Goal: Information Seeking & Learning: Learn about a topic

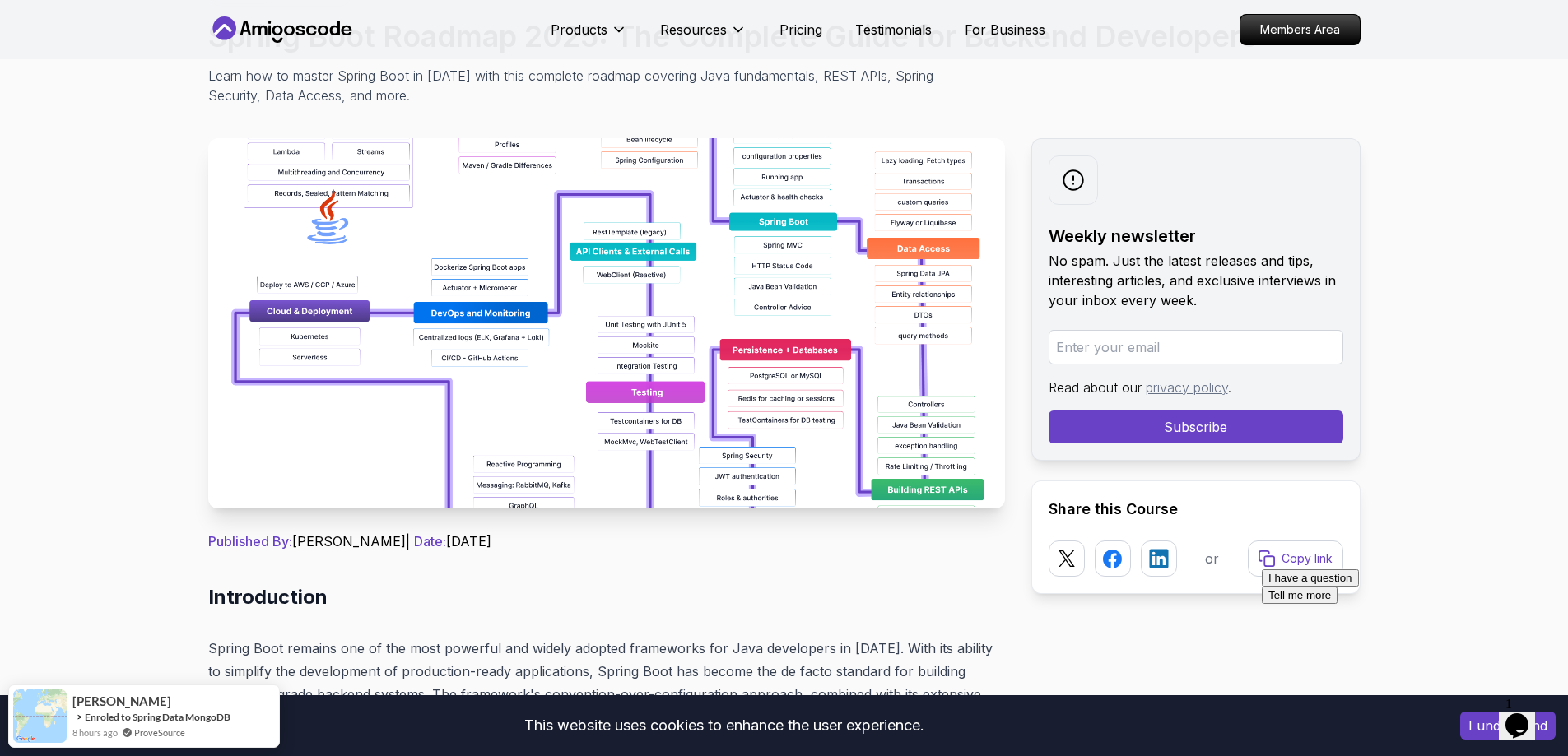
click at [747, 249] on img at bounding box center [607, 323] width 797 height 370
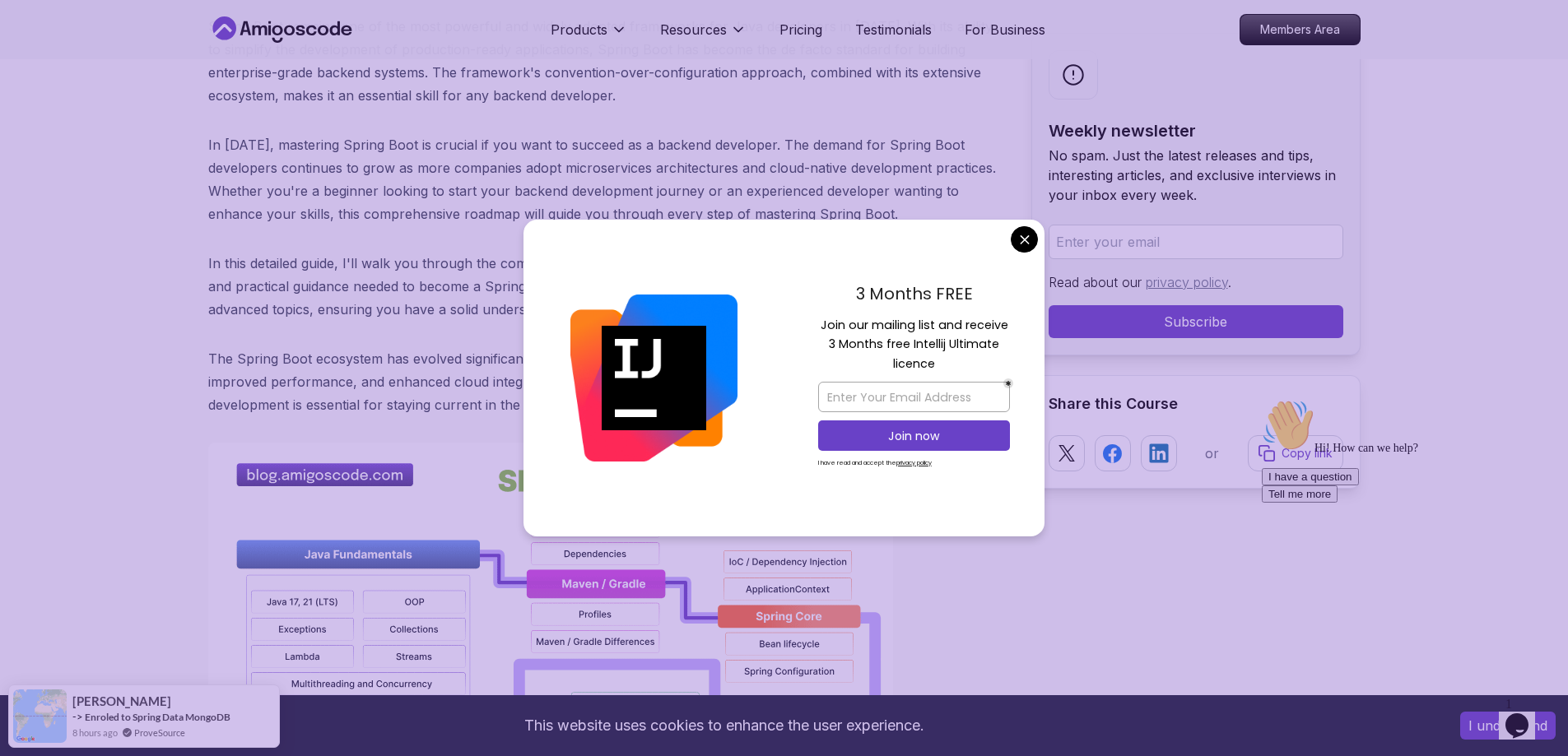
scroll to position [822, 0]
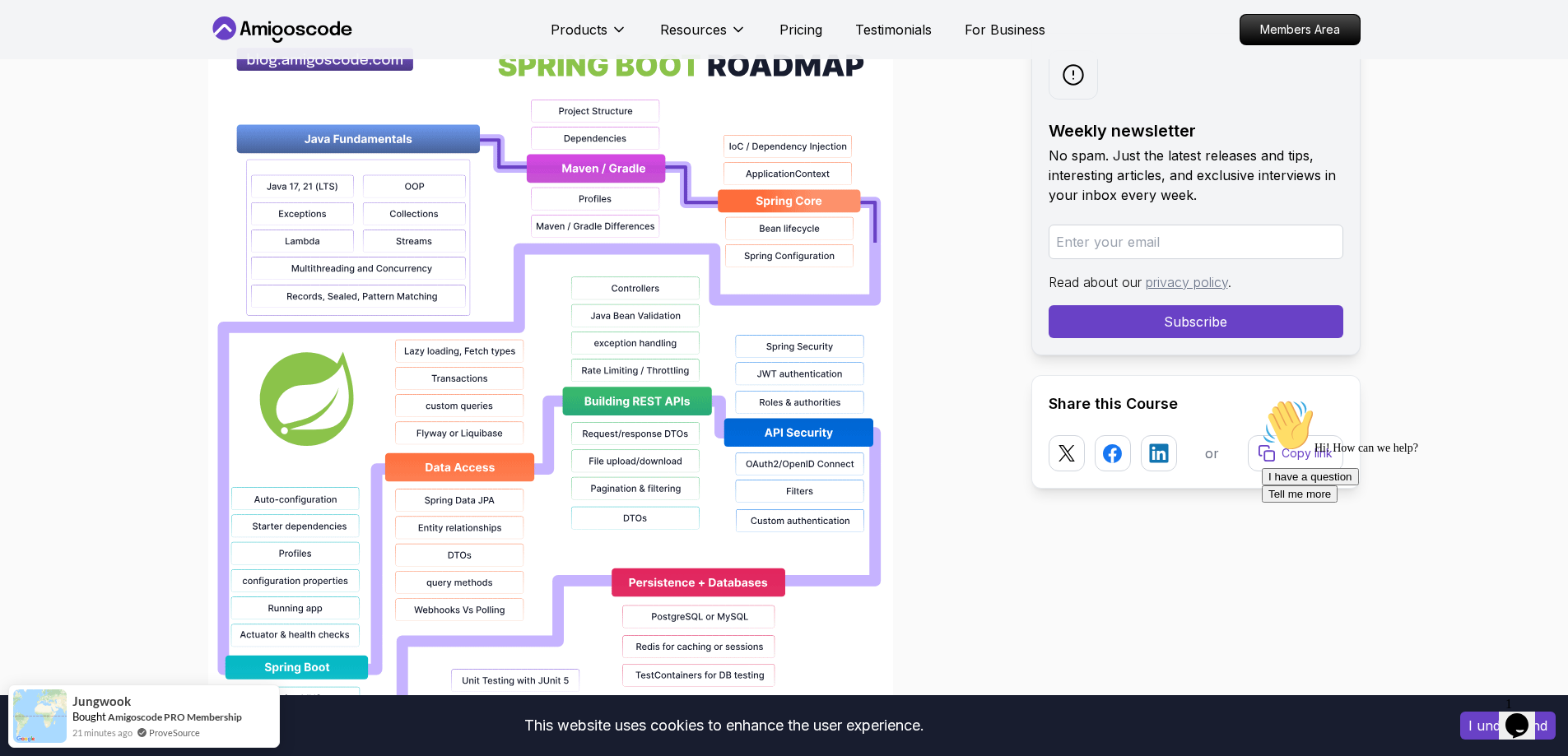
scroll to position [1234, 0]
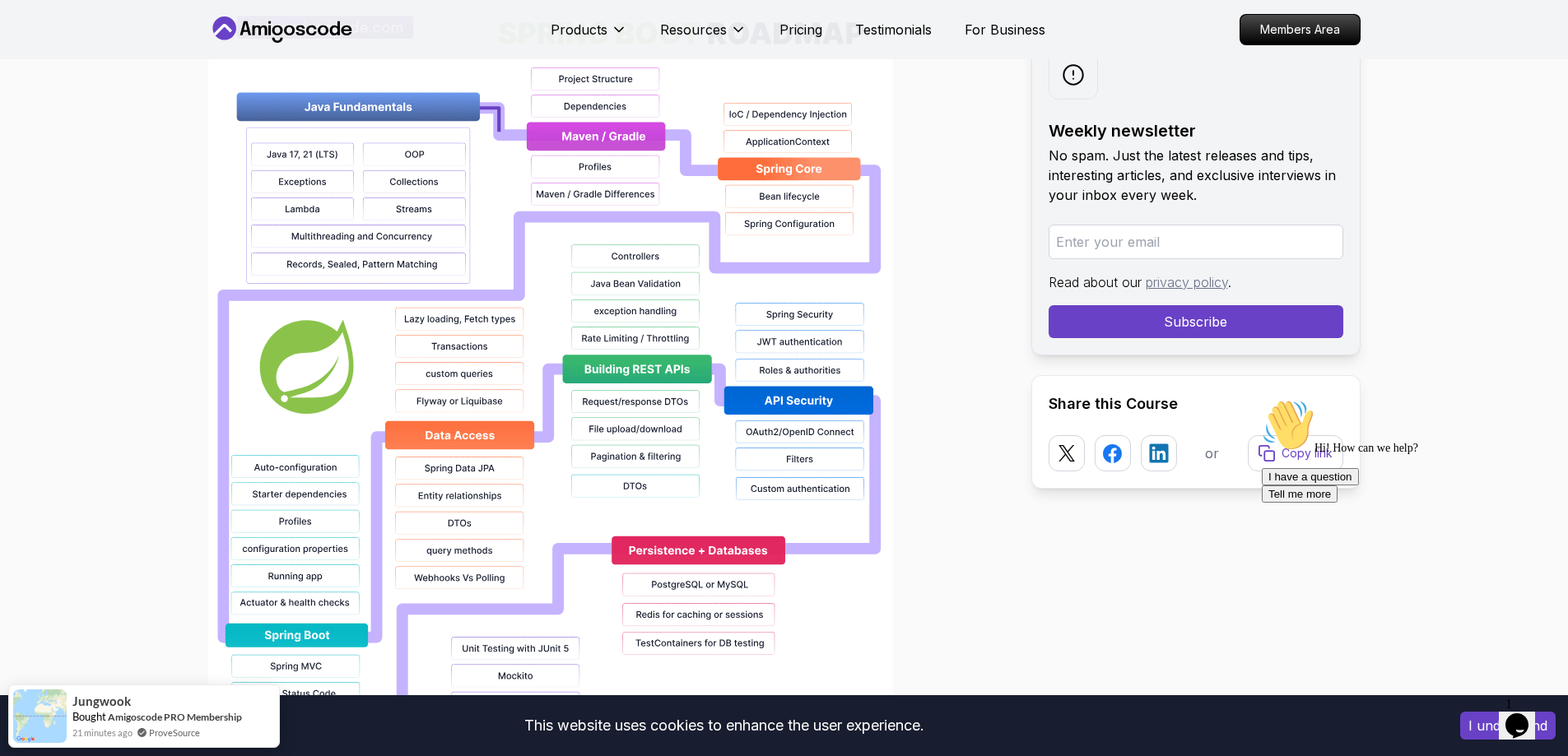
click at [651, 375] on img at bounding box center [551, 522] width 685 height 1053
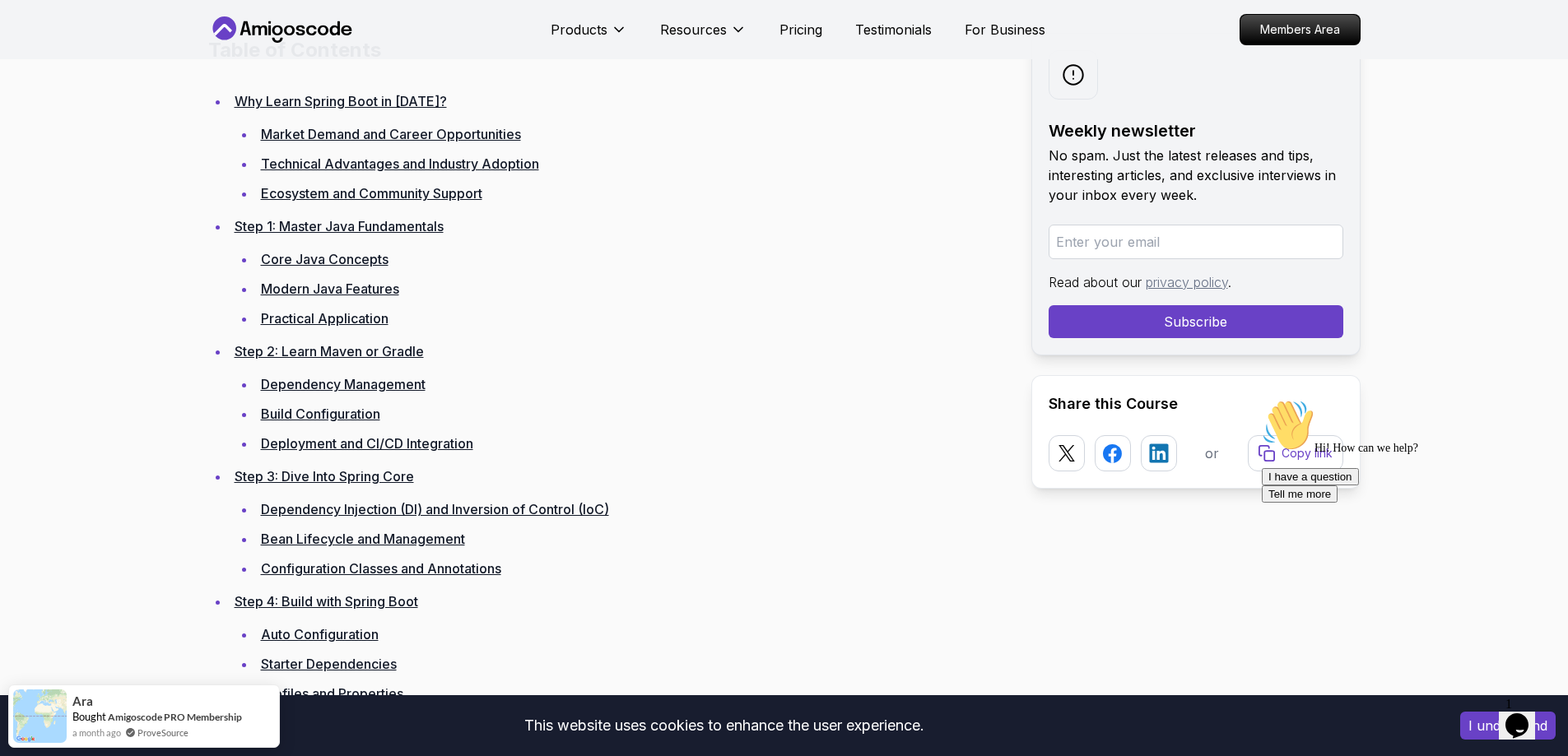
scroll to position [2056, 0]
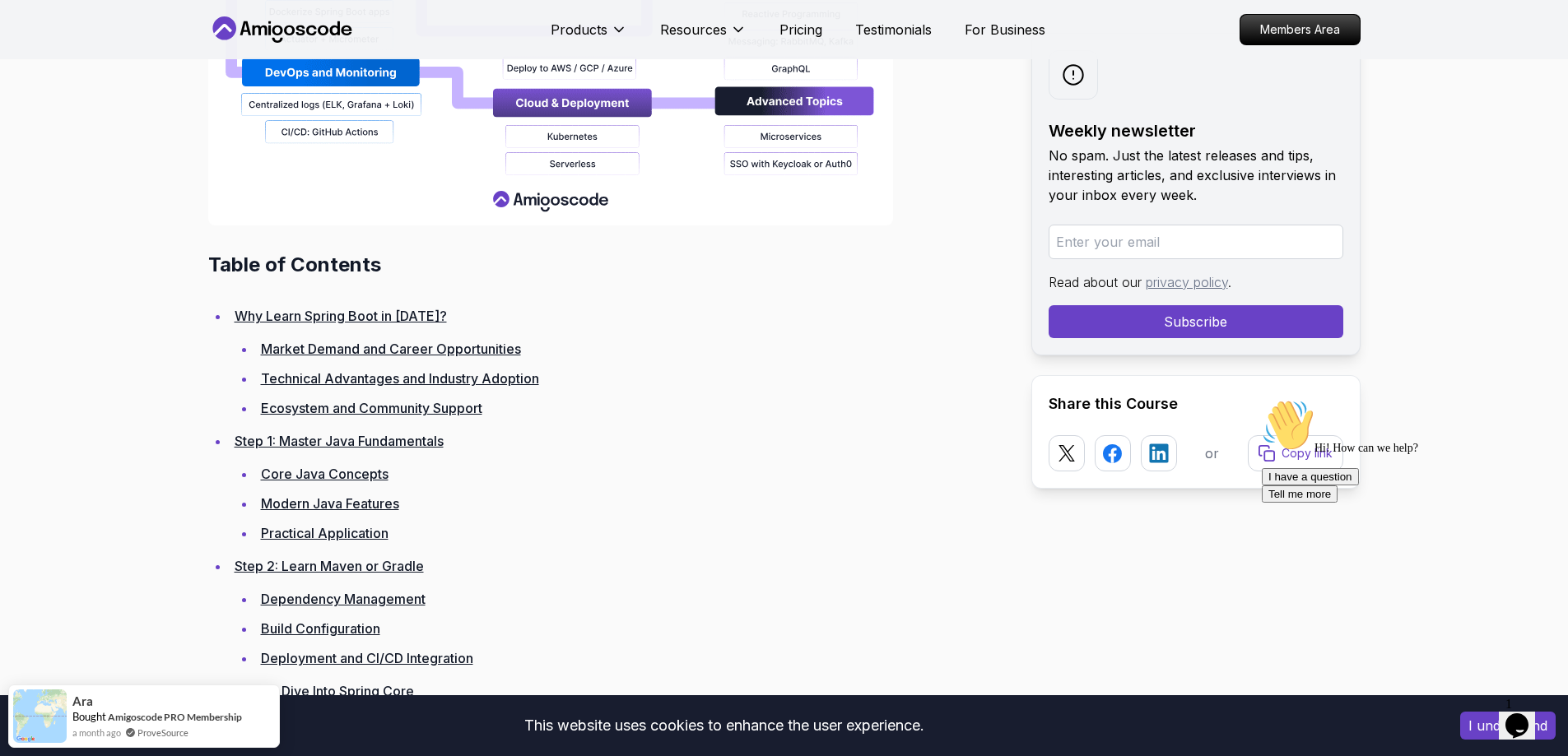
click at [346, 380] on link "Technical Advantages and Industry Adoption" at bounding box center [400, 378] width 278 height 16
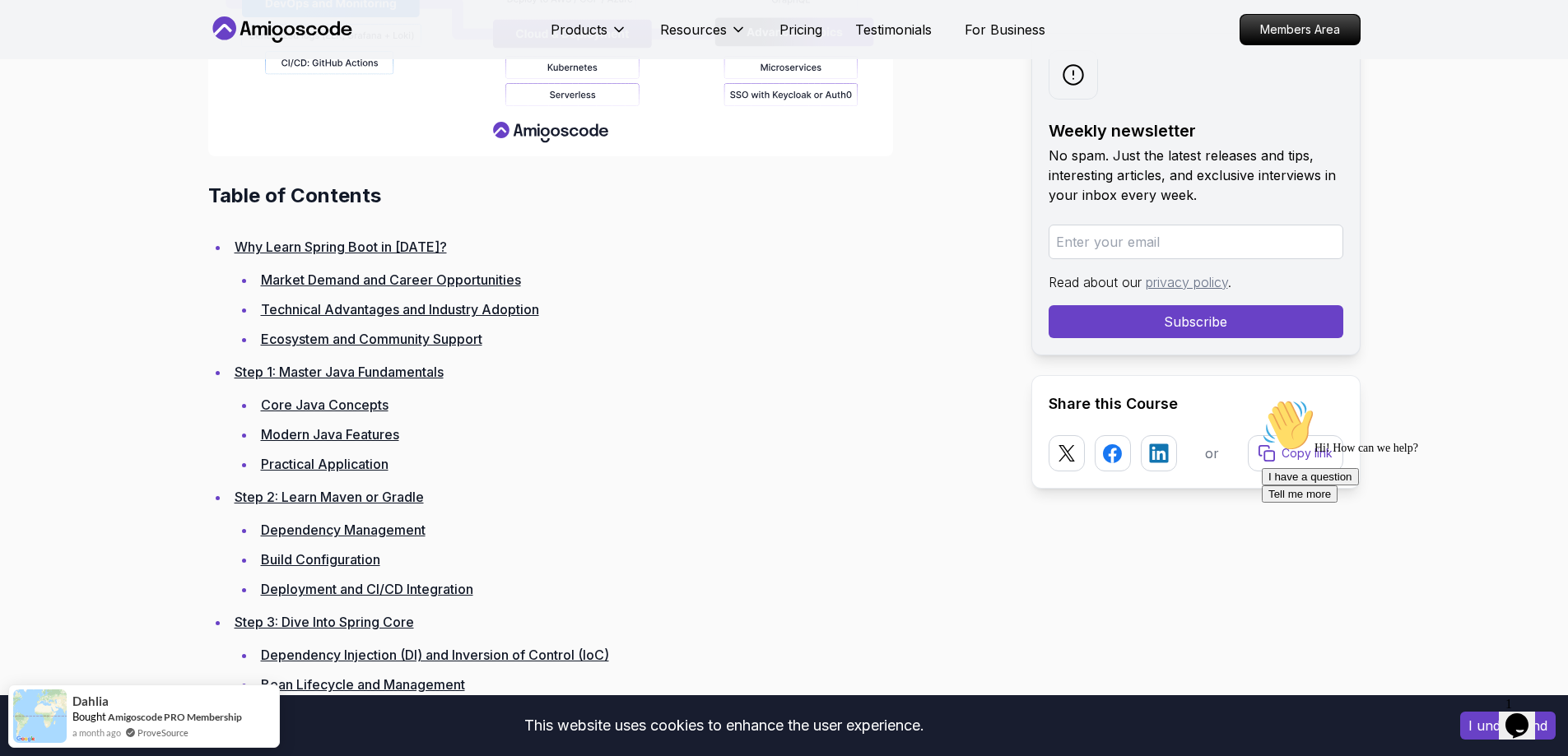
scroll to position [2105, 0]
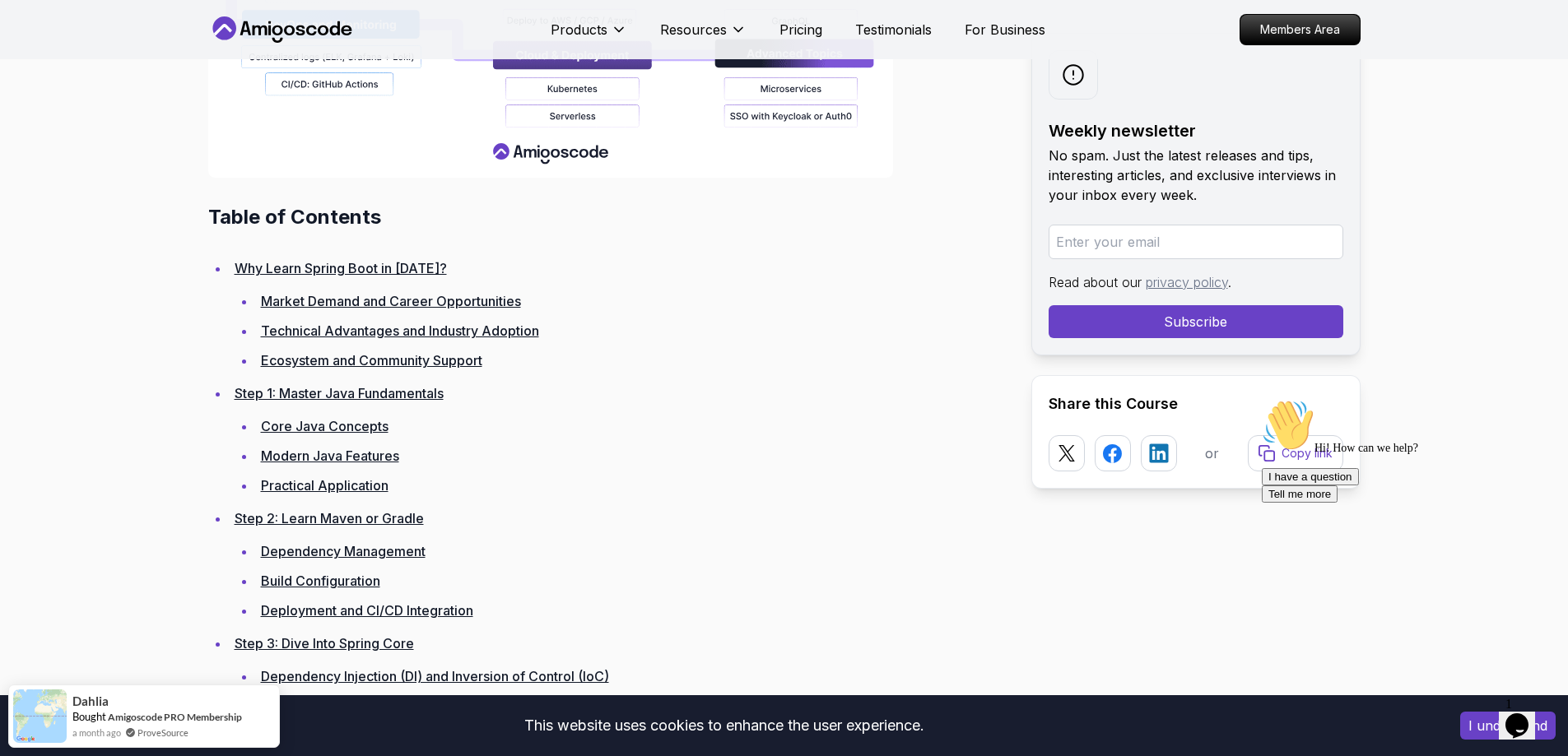
click at [308, 425] on link "Core Java Concepts" at bounding box center [325, 426] width 127 height 16
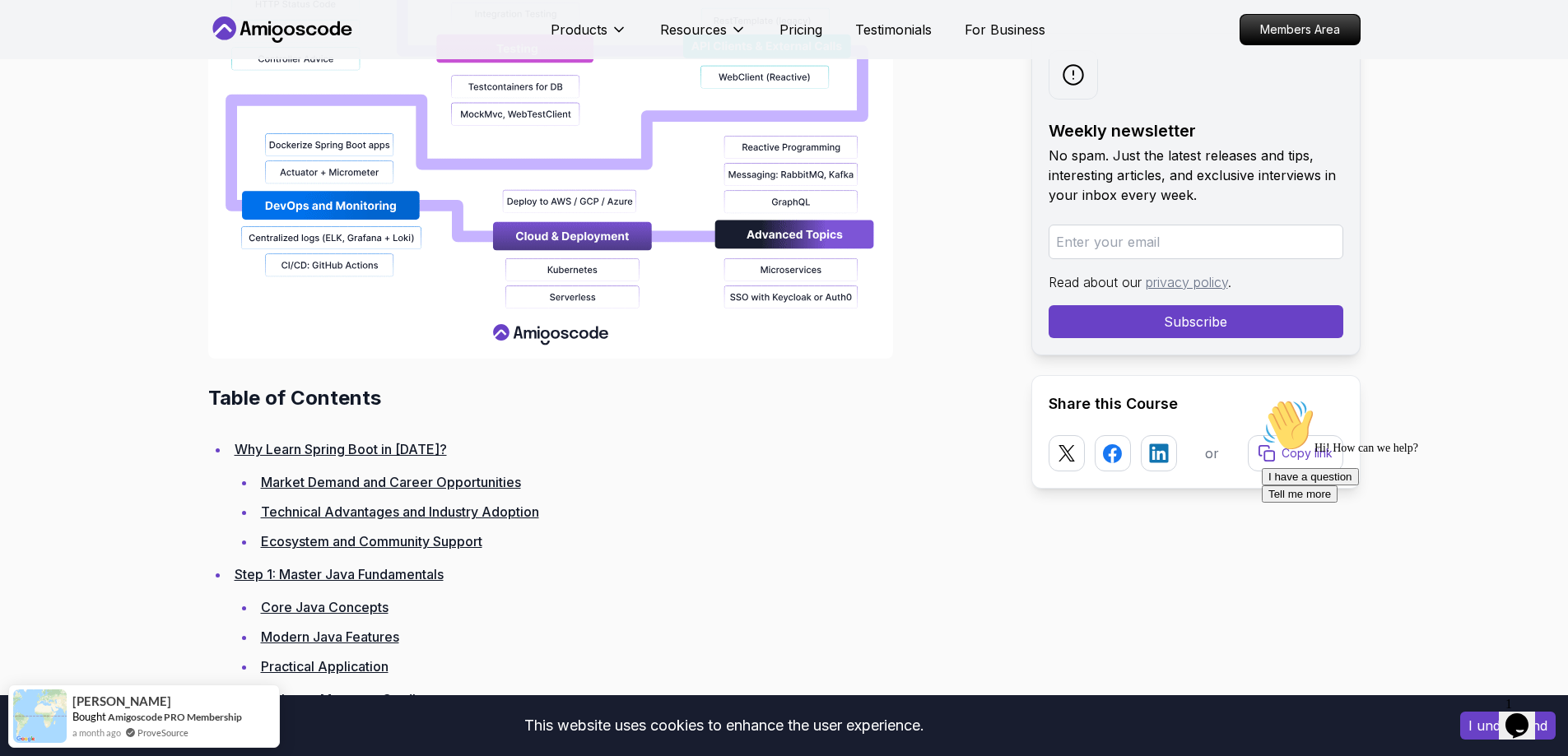
scroll to position [1888, 0]
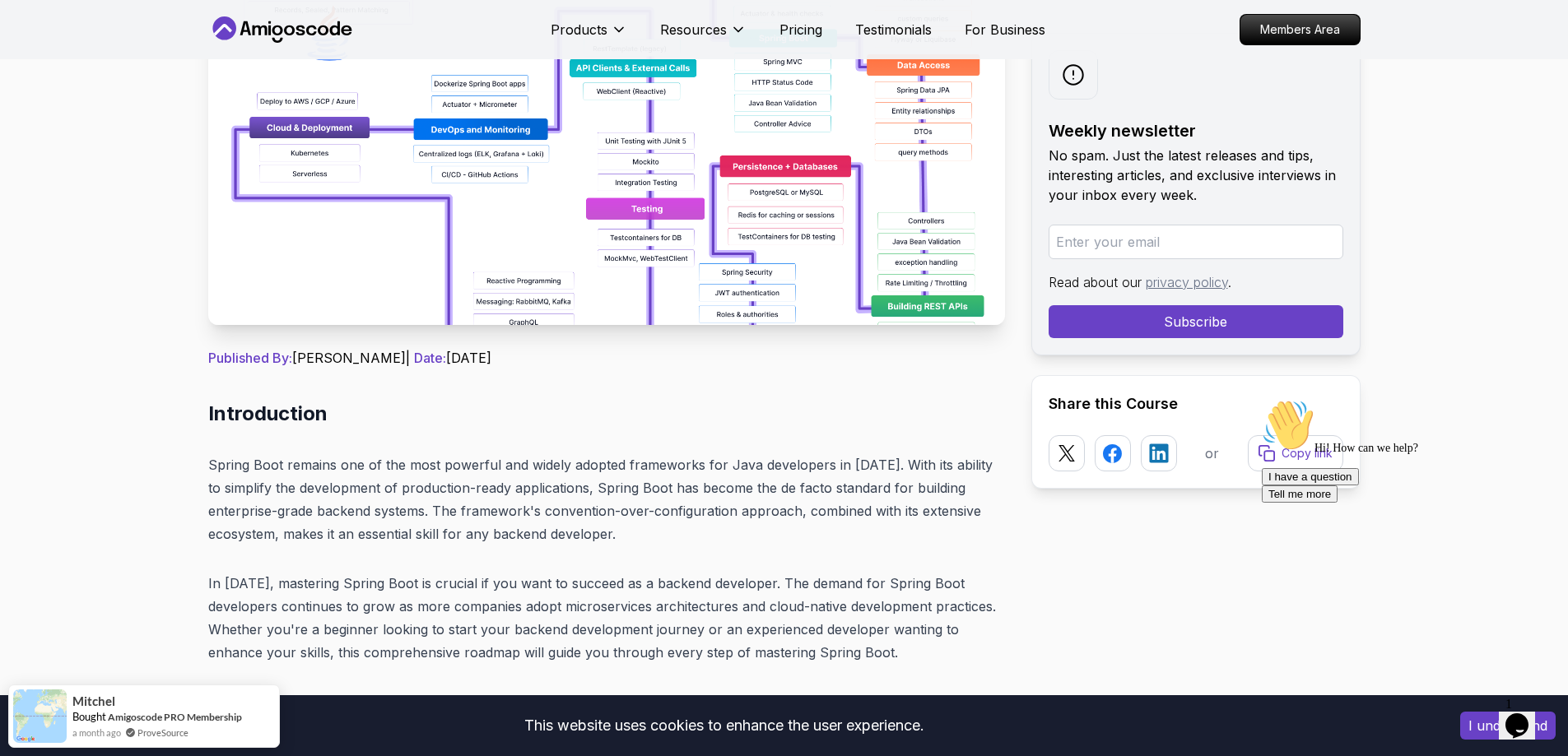
scroll to position [78, 0]
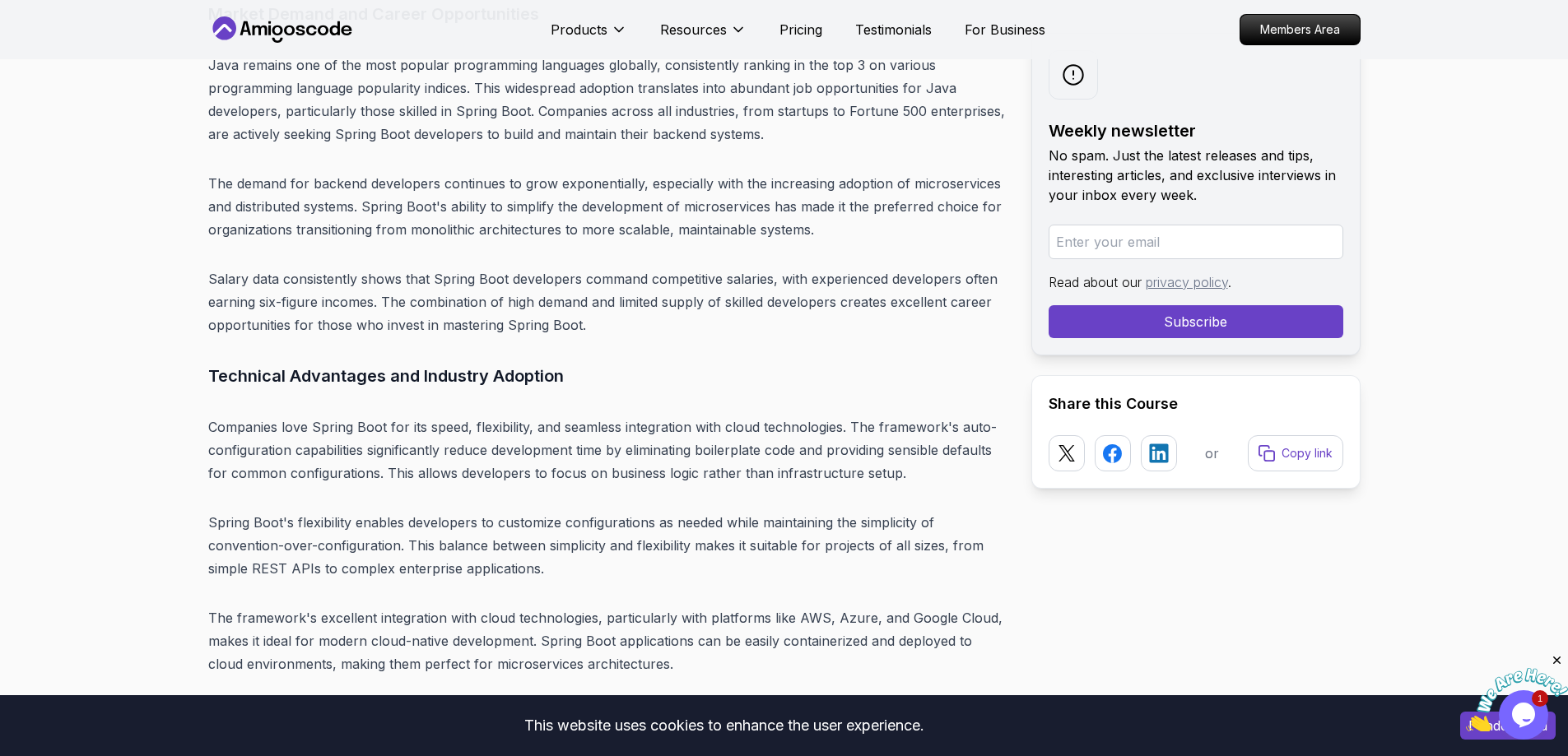
scroll to position [4457, 0]
